Goal: Use online tool/utility: Use online tool/utility

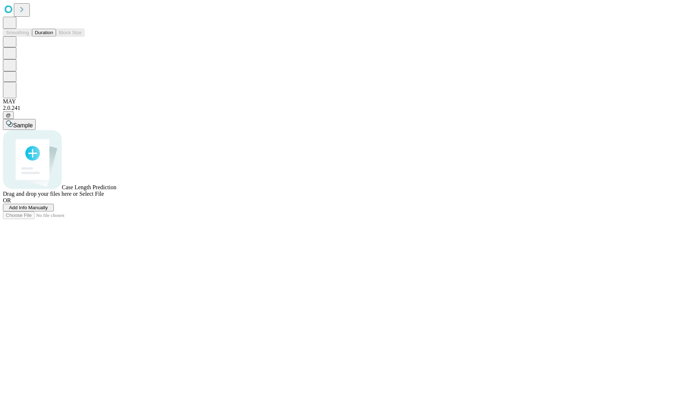
click at [53, 36] on button "Duration" at bounding box center [44, 33] width 24 height 8
click at [104, 197] on span "Select File" at bounding box center [91, 193] width 25 height 6
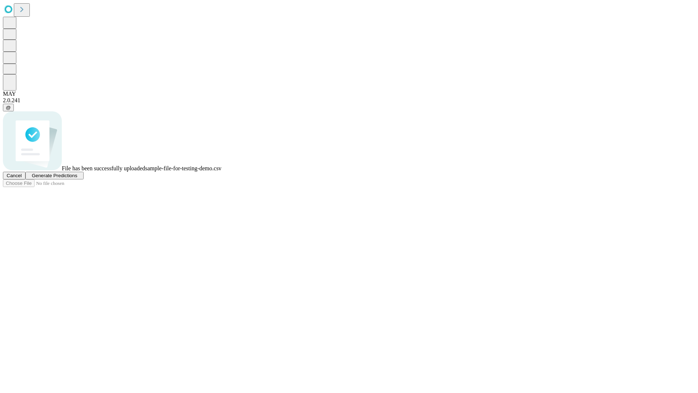
click at [77, 178] on span "Generate Predictions" at bounding box center [54, 175] width 45 height 5
